Goal: Find specific page/section

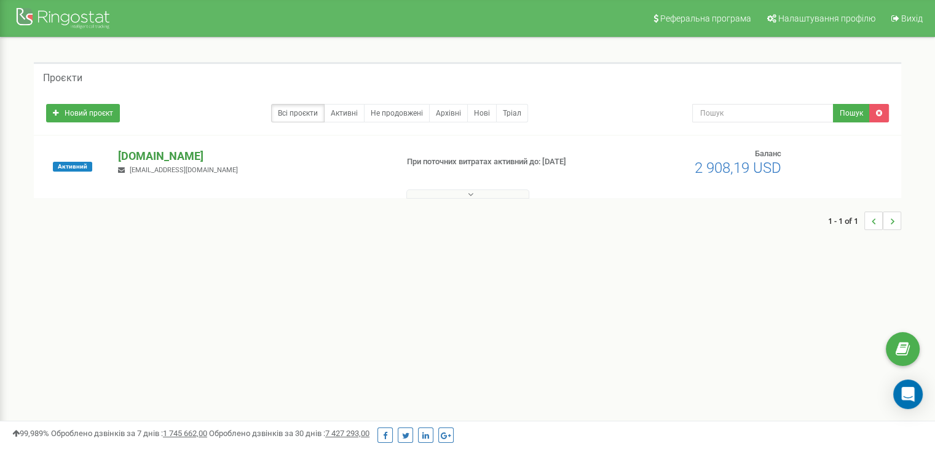
click at [136, 149] on p "[DOMAIN_NAME]" at bounding box center [252, 156] width 269 height 16
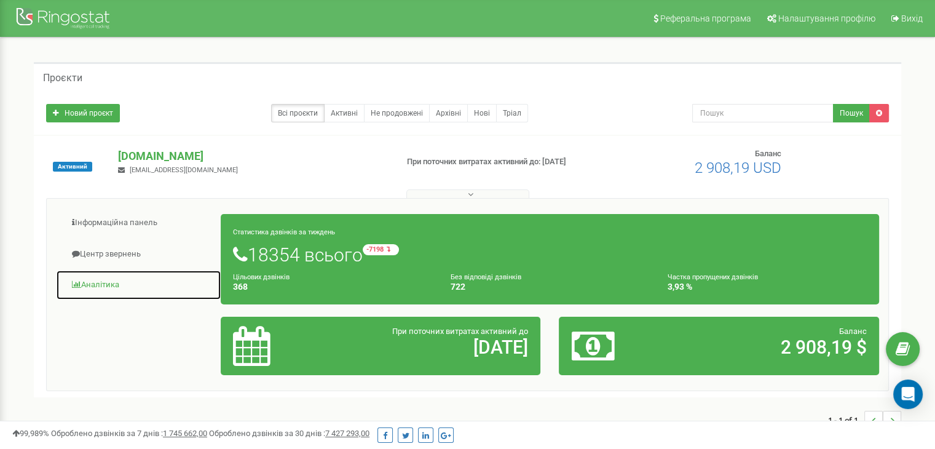
click at [99, 287] on link "Аналiтика" at bounding box center [138, 285] width 165 height 30
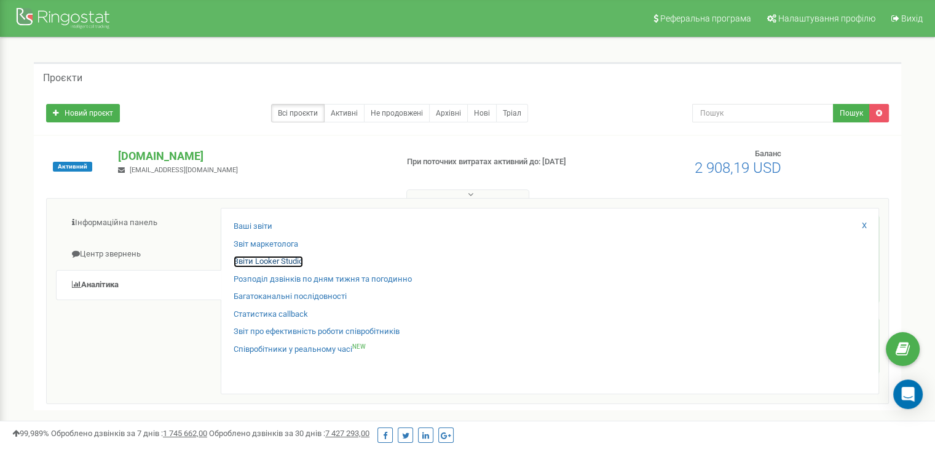
click at [273, 262] on link "Звіти Looker Studio" at bounding box center [268, 262] width 69 height 12
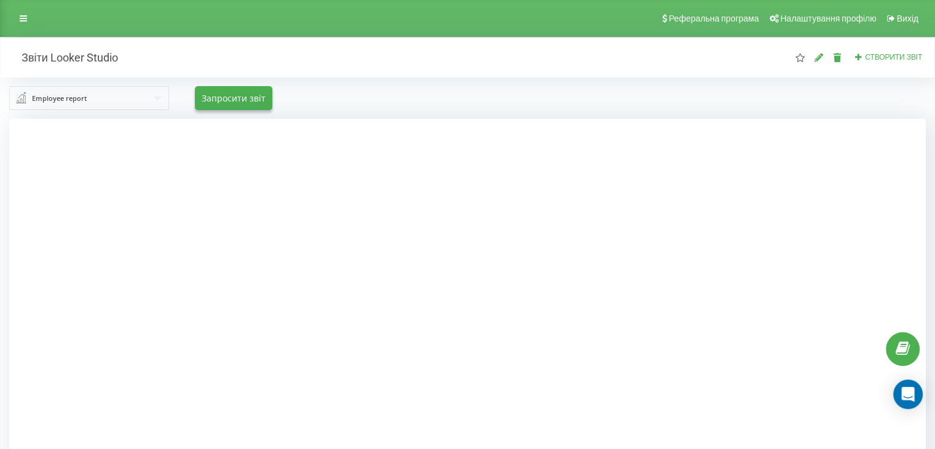
click at [86, 96] on input "text" at bounding box center [89, 98] width 159 height 22
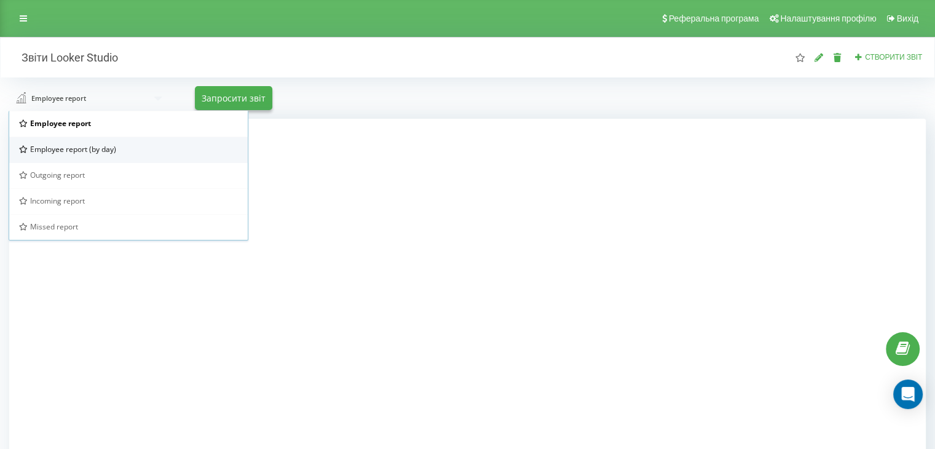
click at [96, 146] on span "Employee report (by day)" at bounding box center [73, 149] width 86 height 10
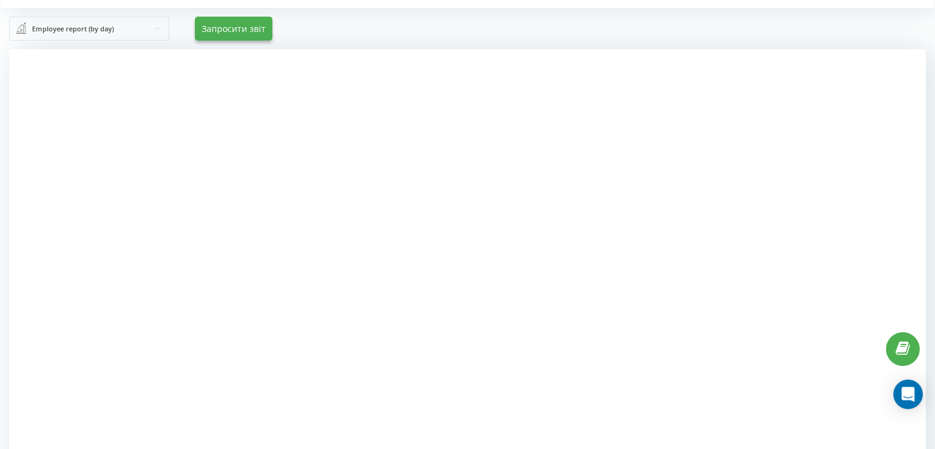
scroll to position [128, 0]
